Goal: Contribute content

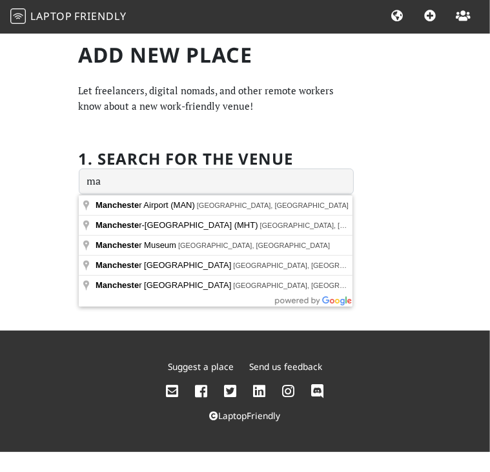
type input "m"
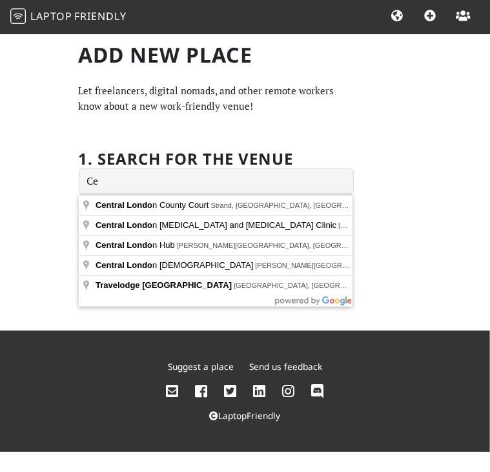
type input "C"
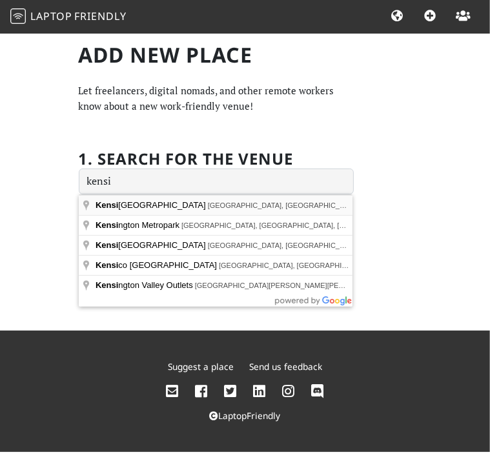
type input "[GEOGRAPHIC_DATA], [GEOGRAPHIC_DATA], [GEOGRAPHIC_DATA], [GEOGRAPHIC_DATA]"
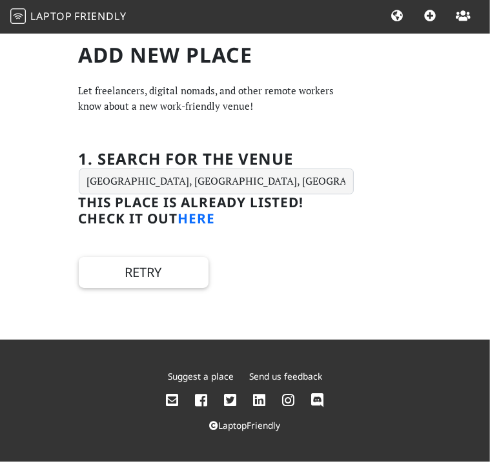
click at [196, 221] on link "here" at bounding box center [196, 218] width 37 height 18
click at [201, 218] on link "here" at bounding box center [196, 218] width 37 height 18
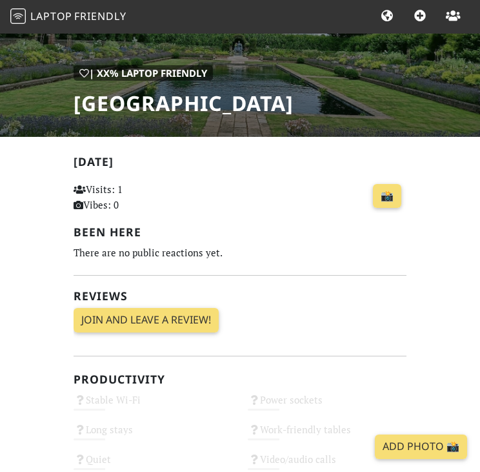
scroll to position [101, 0]
